Goal: Task Accomplishment & Management: Manage account settings

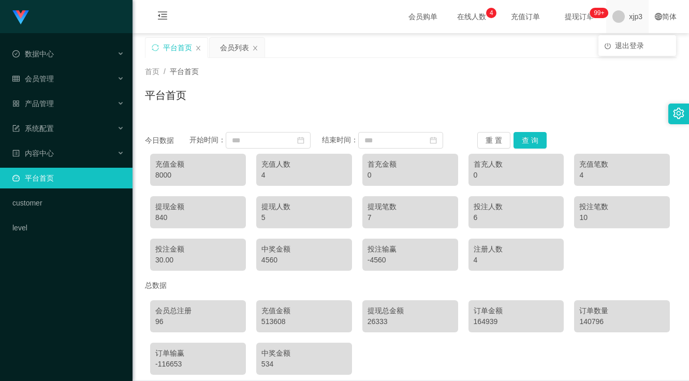
click at [640, 16] on div "xjp3" at bounding box center [627, 16] width 42 height 33
click at [621, 42] on span "退出登录" at bounding box center [629, 45] width 29 height 8
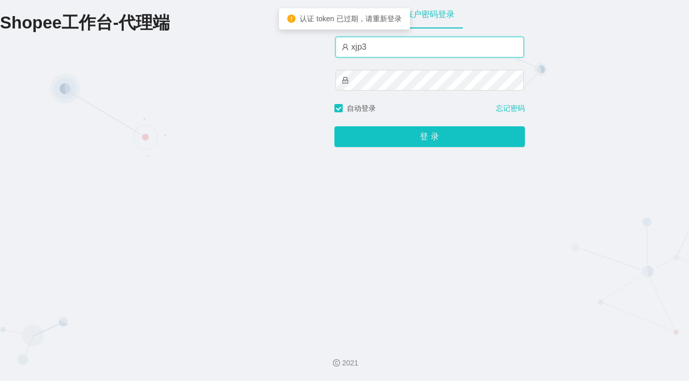
click at [381, 41] on input "xjp3" at bounding box center [429, 47] width 188 height 21
type input "xjp5"
click at [334, 126] on button "登 录" at bounding box center [429, 136] width 190 height 21
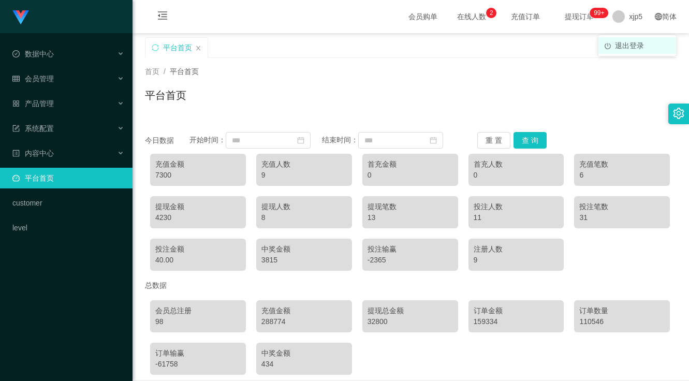
click at [628, 48] on span "退出登录" at bounding box center [629, 45] width 29 height 8
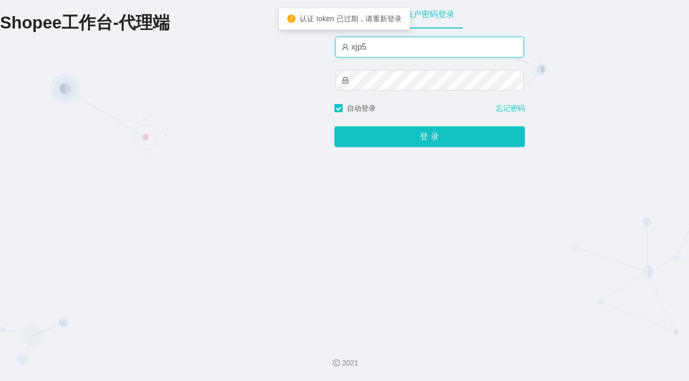
click at [407, 53] on input "xjp5" at bounding box center [429, 47] width 188 height 21
type input "xjp3"
click at [334, 126] on button "登 录" at bounding box center [429, 136] width 190 height 21
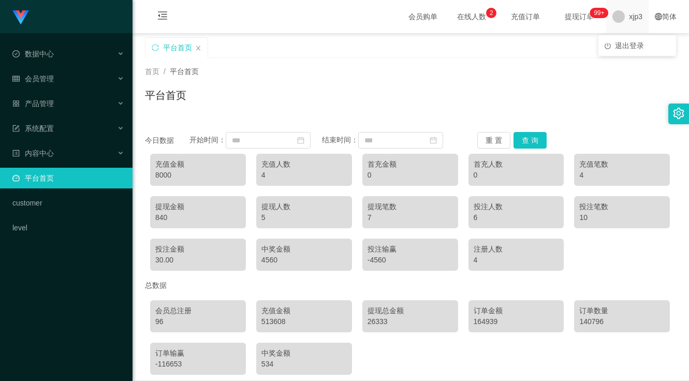
click at [629, 25] on span "xjp3" at bounding box center [635, 16] width 13 height 33
click at [617, 50] on li "退出登录" at bounding box center [637, 45] width 78 height 17
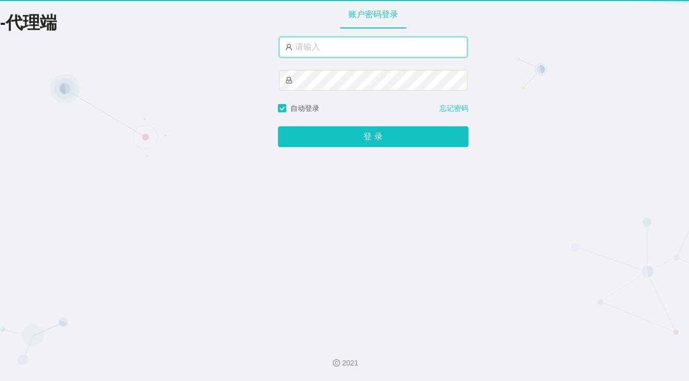
type input "xjp3"
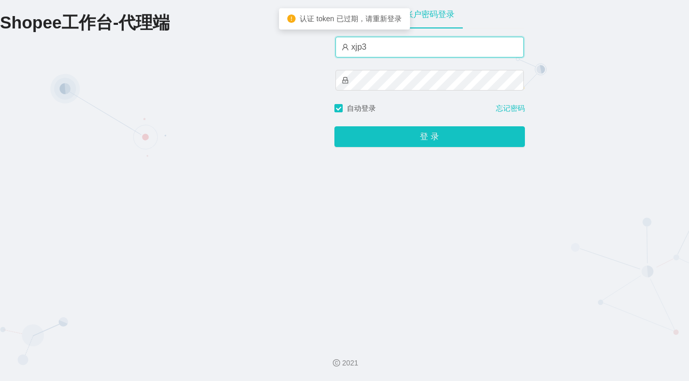
click at [429, 48] on input "xjp3" at bounding box center [429, 47] width 188 height 21
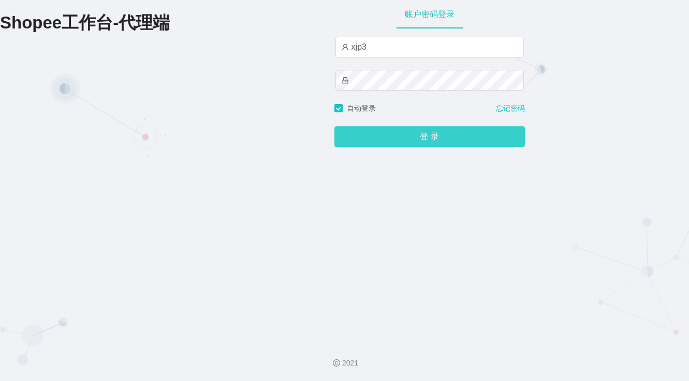
click at [343, 139] on button "登 录" at bounding box center [429, 136] width 190 height 21
